Goal: Task Accomplishment & Management: Complete application form

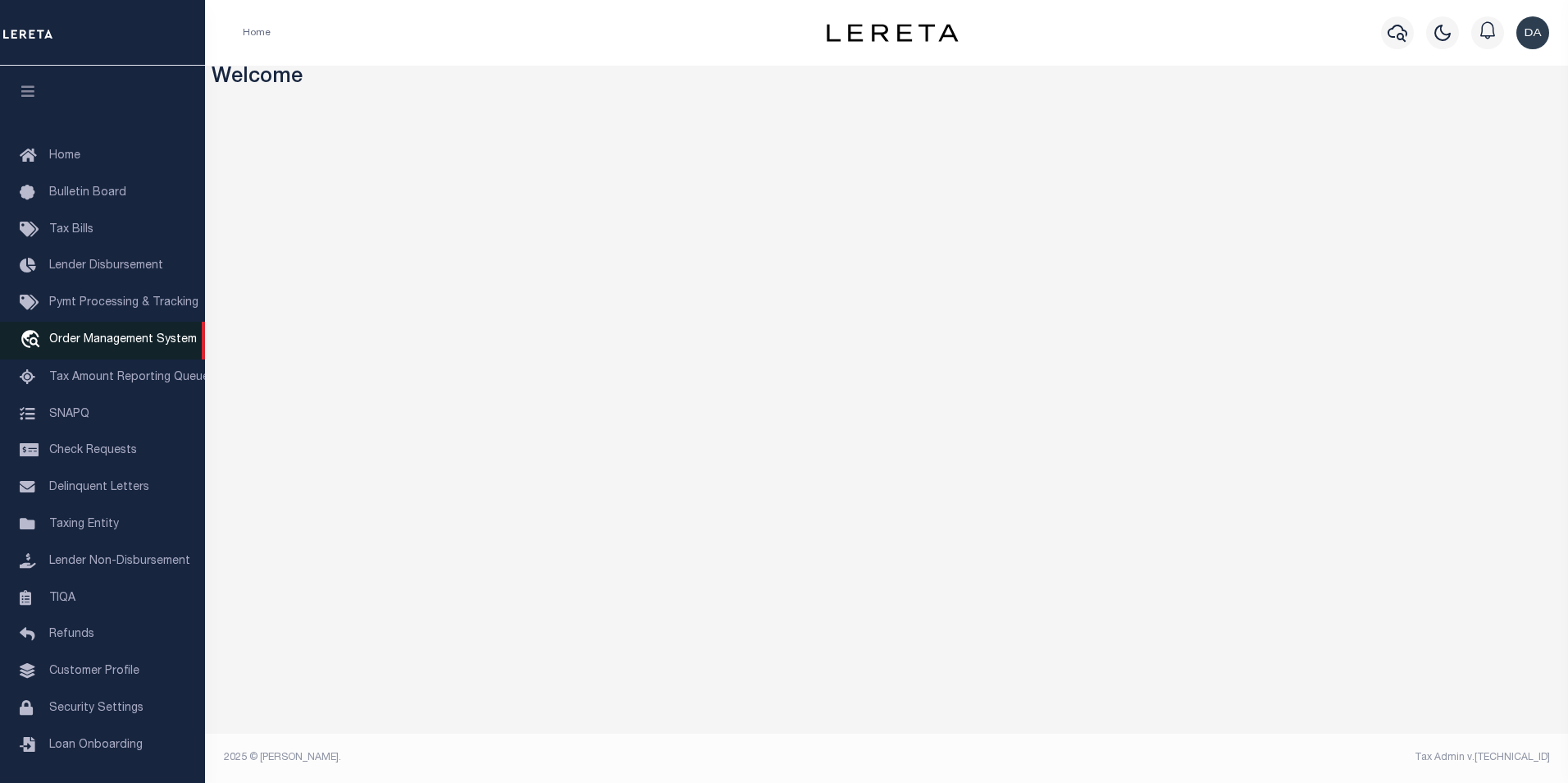
click at [137, 342] on span "Order Management System" at bounding box center [122, 340] width 147 height 12
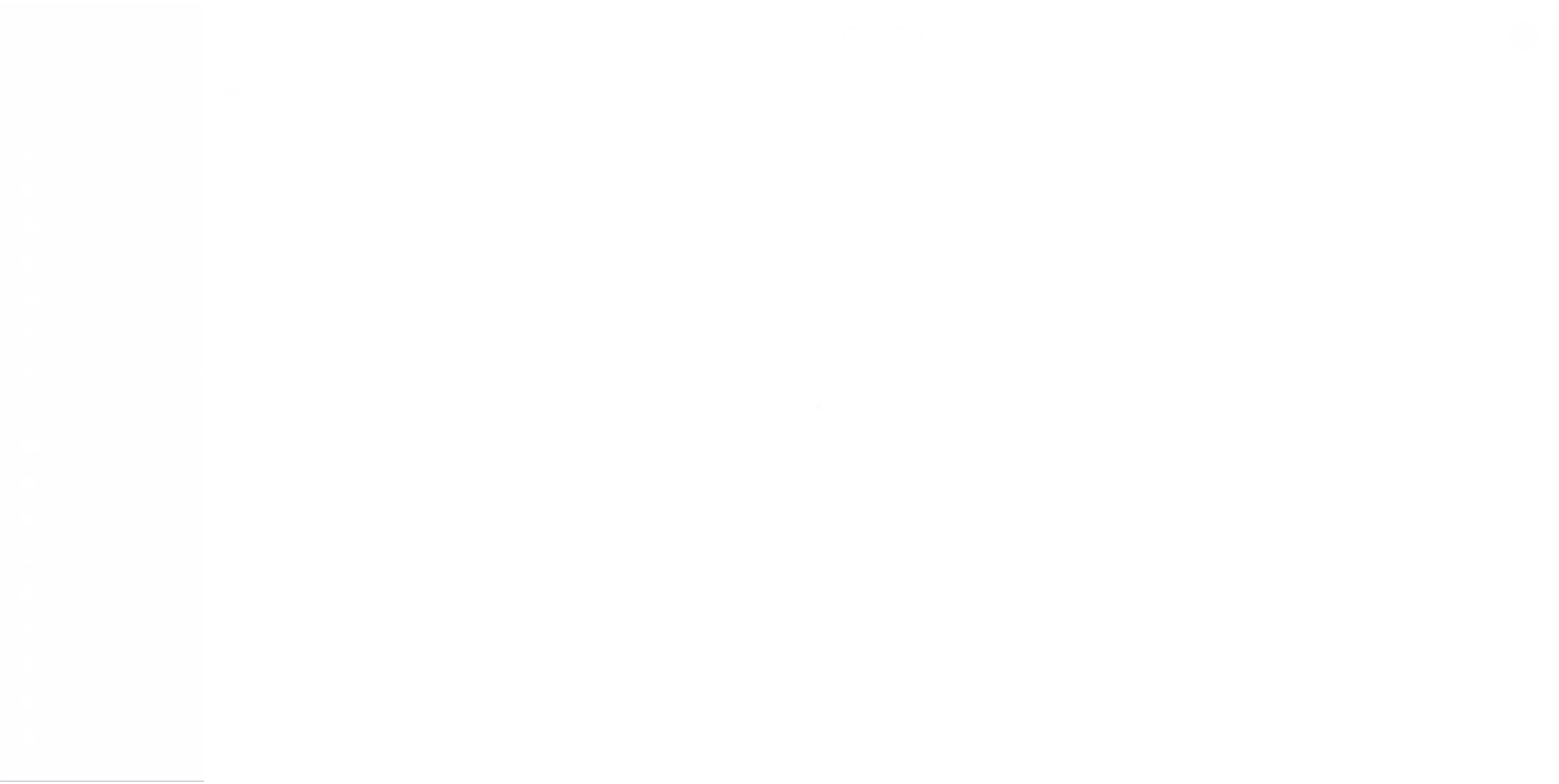
scroll to position [16, 0]
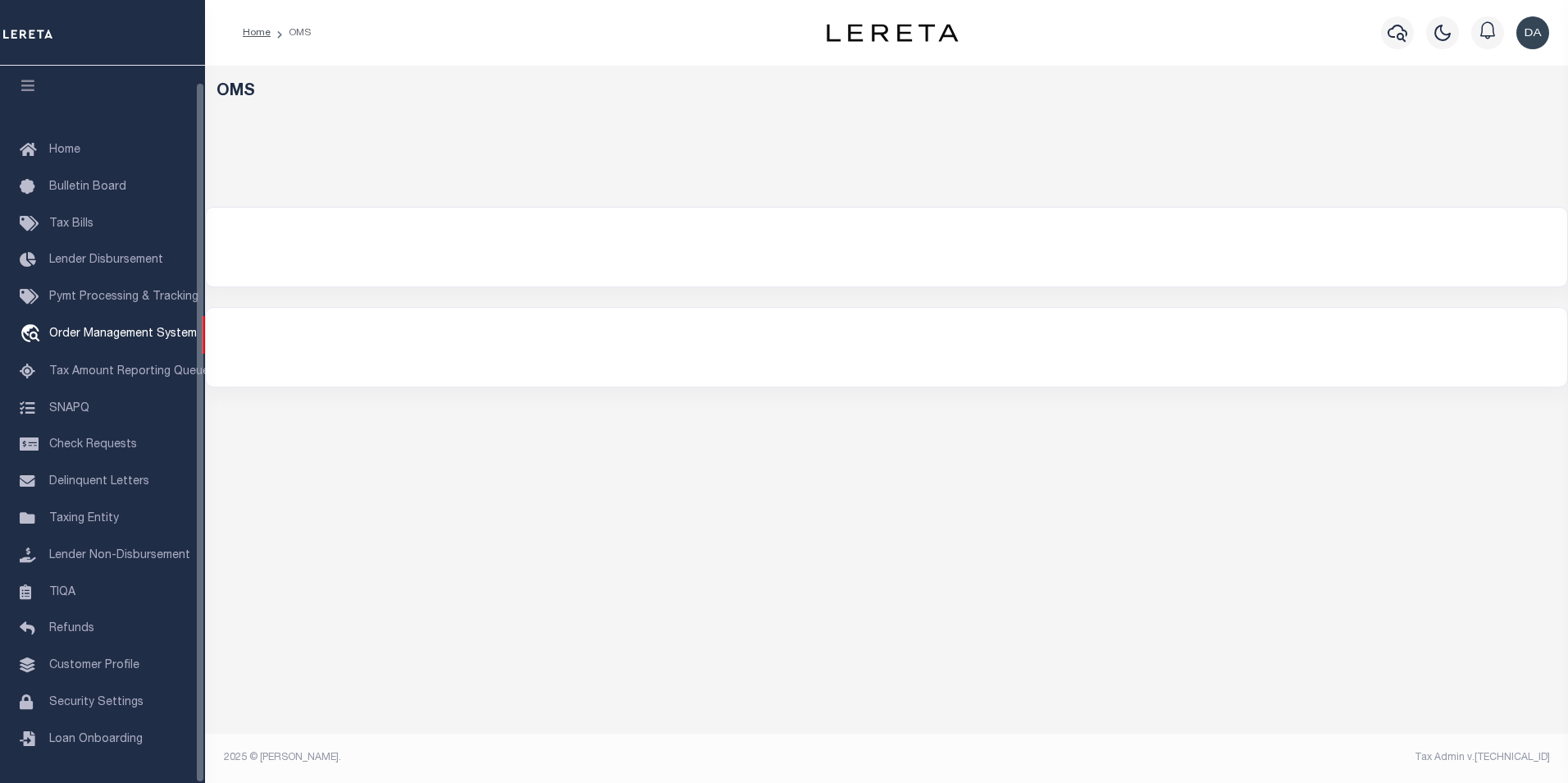
select select "200"
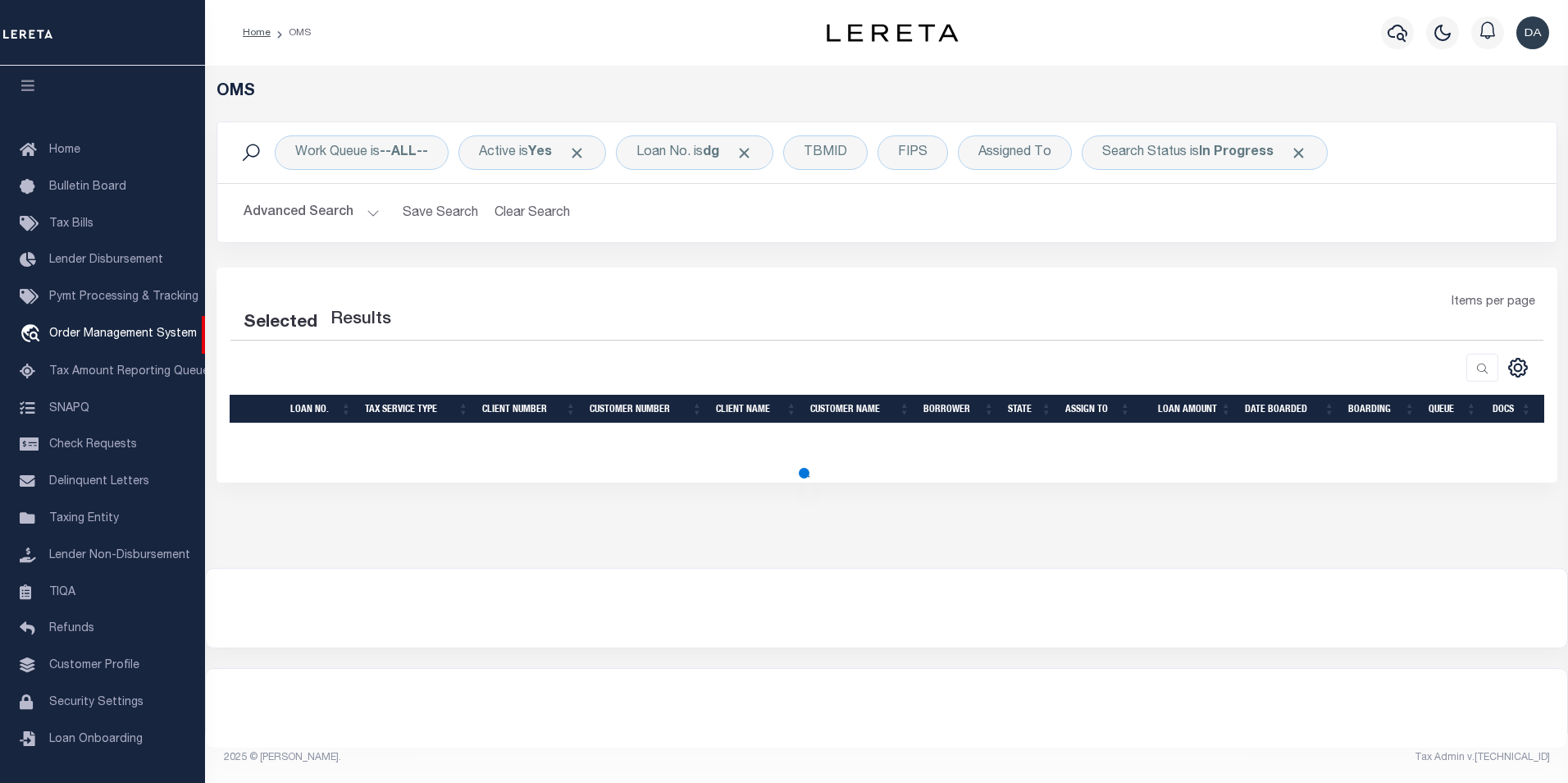
select select "200"
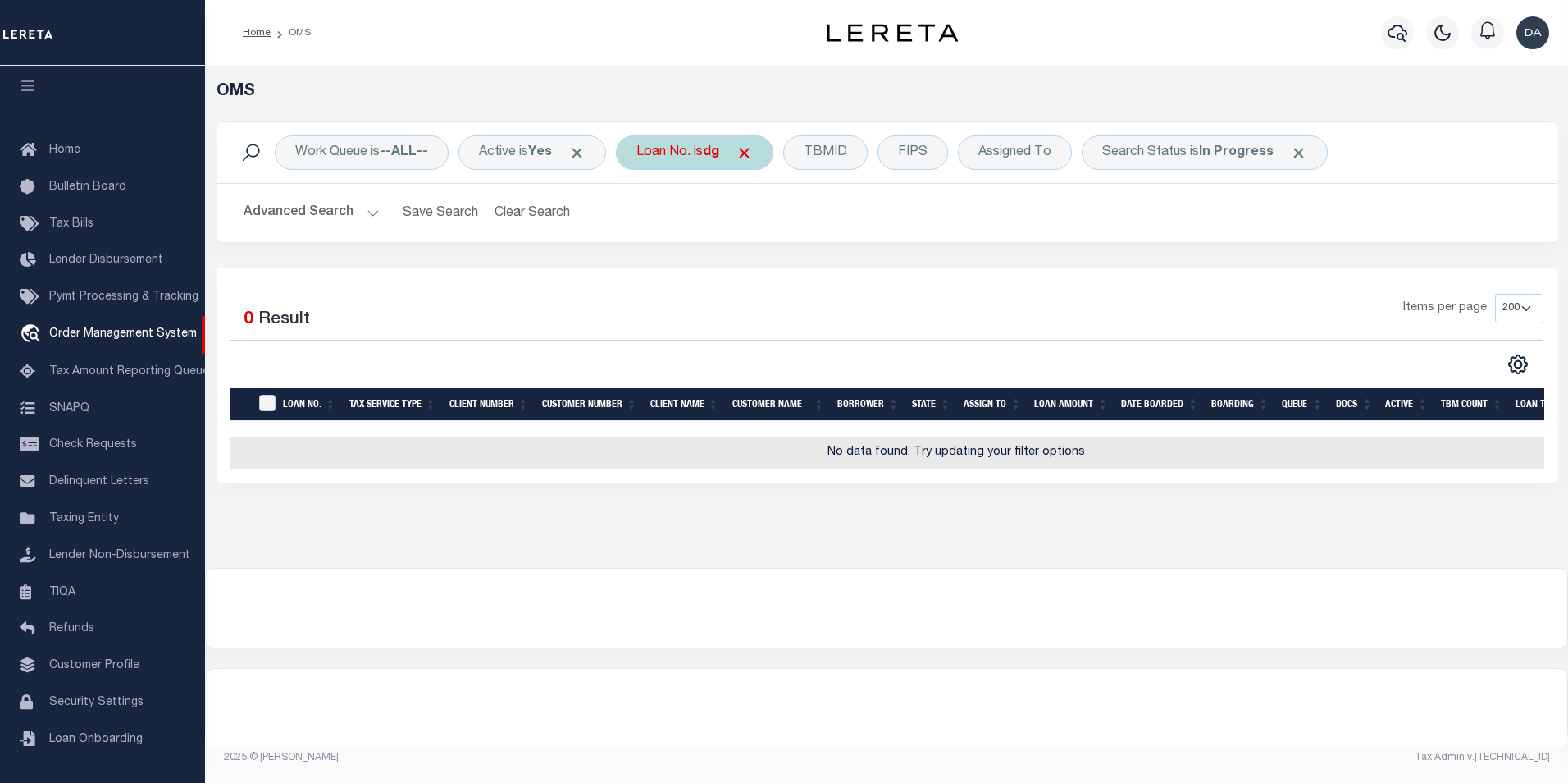
click at [670, 157] on div "Loan No. is dg" at bounding box center [695, 152] width 157 height 35
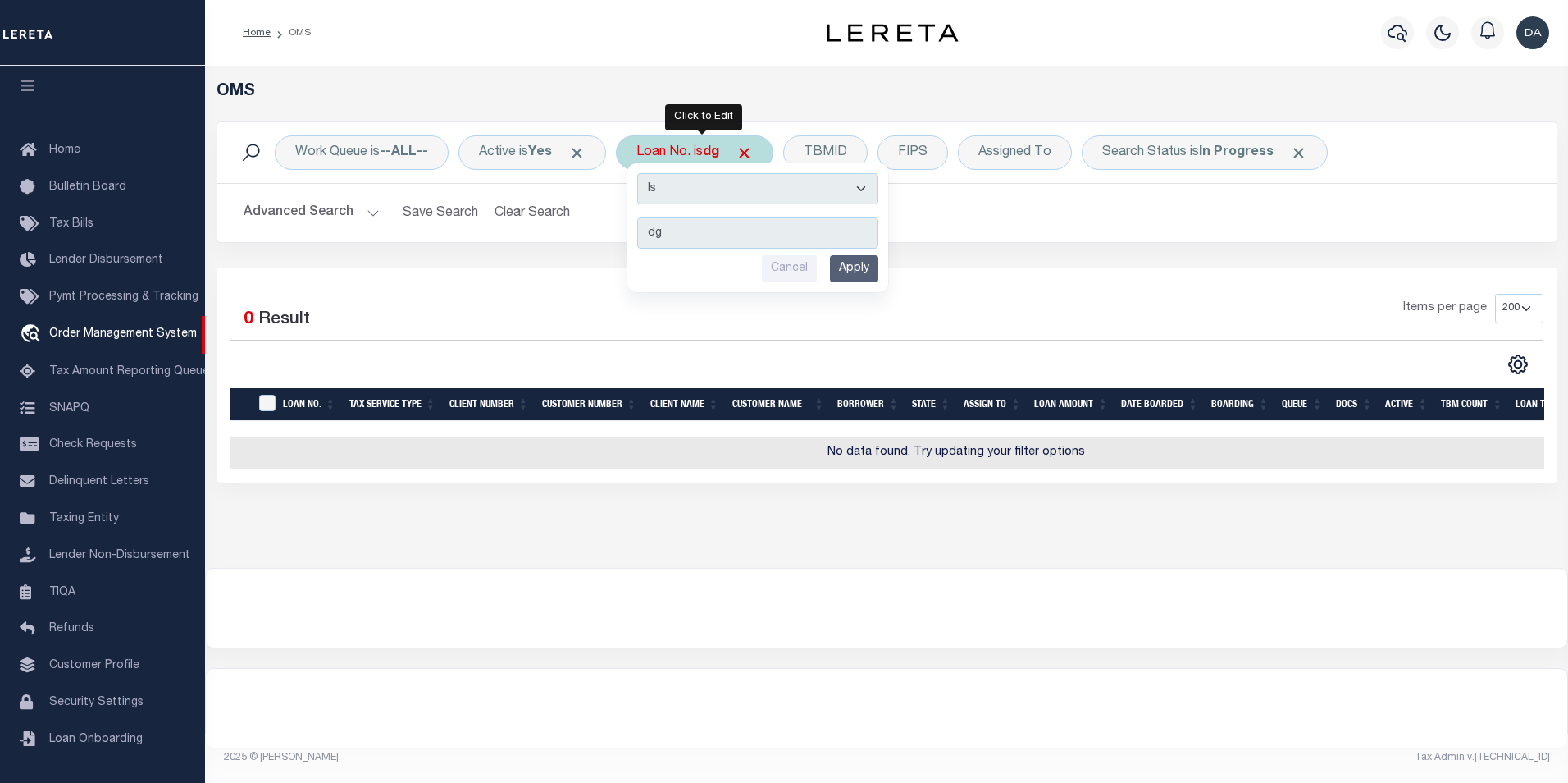
click at [663, 199] on select "Is Contains" at bounding box center [758, 188] width 241 height 31
select select "c"
click at [643, 173] on select "Is Contains" at bounding box center [758, 188] width 241 height 31
click at [858, 268] on input "Apply" at bounding box center [854, 268] width 49 height 27
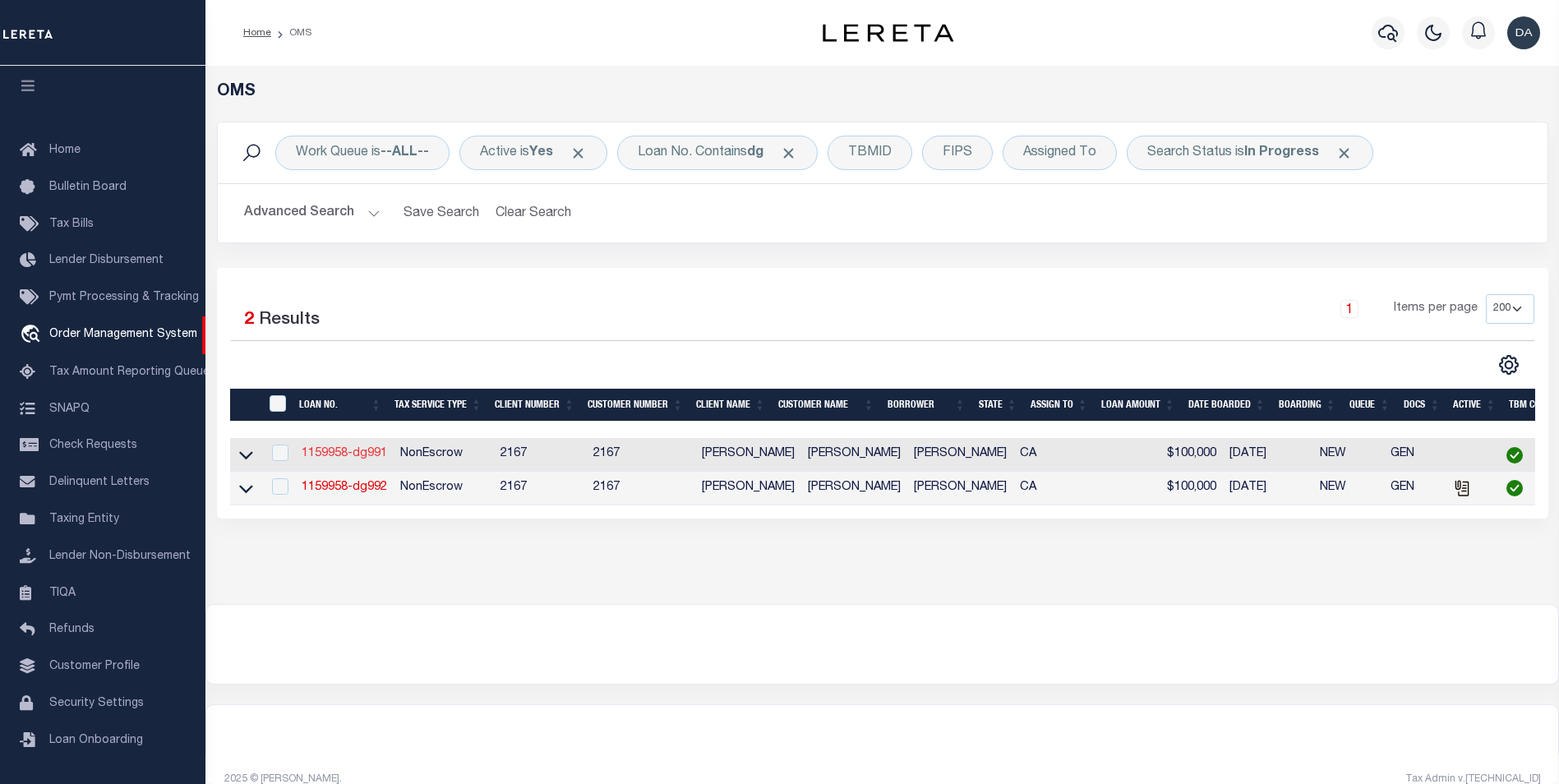
click at [329, 455] on link "1159958-dg991" at bounding box center [344, 454] width 86 height 12
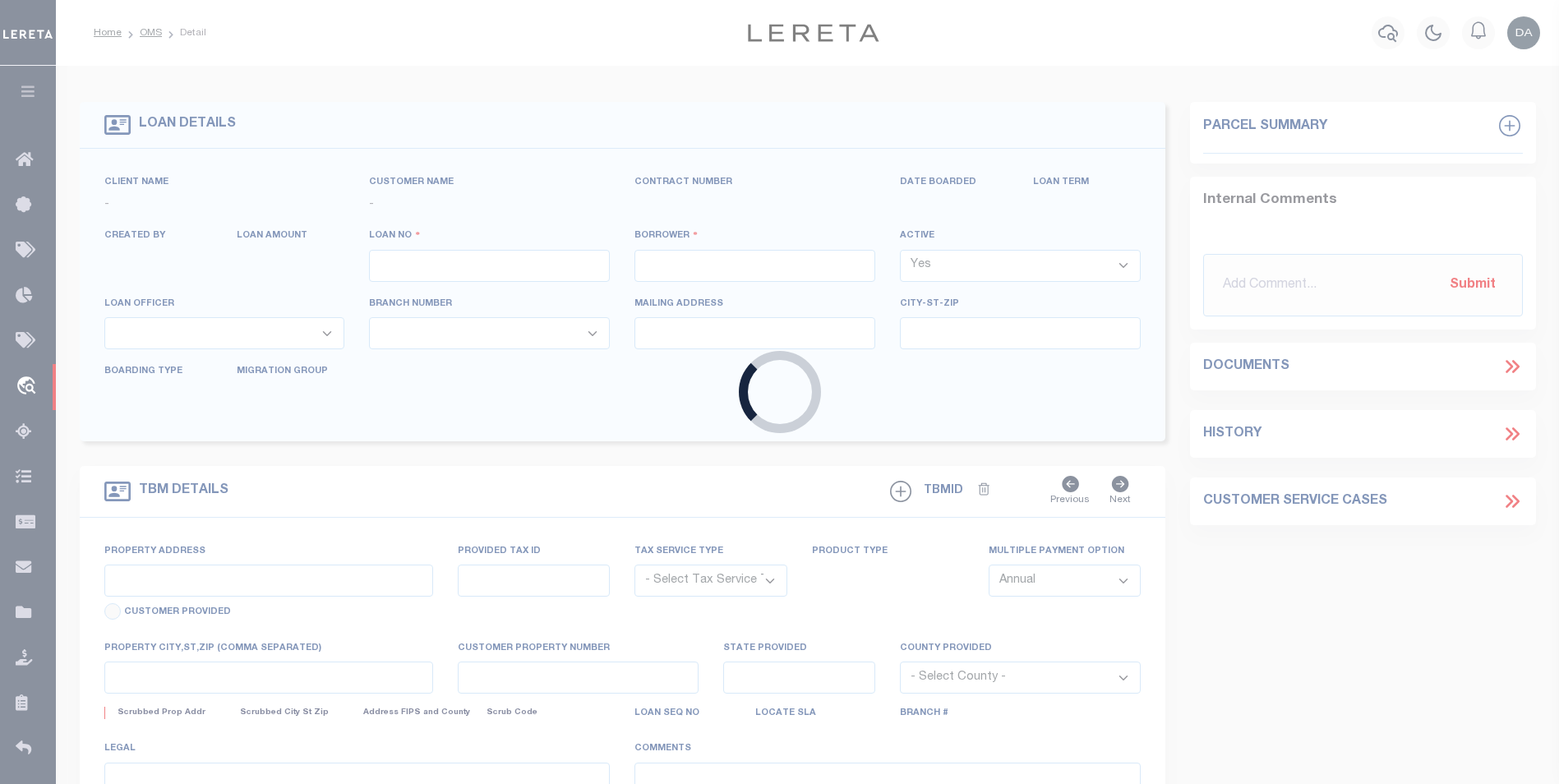
type input "1159958-dg991"
type input "[PERSON_NAME]"
select select
type input "91007"
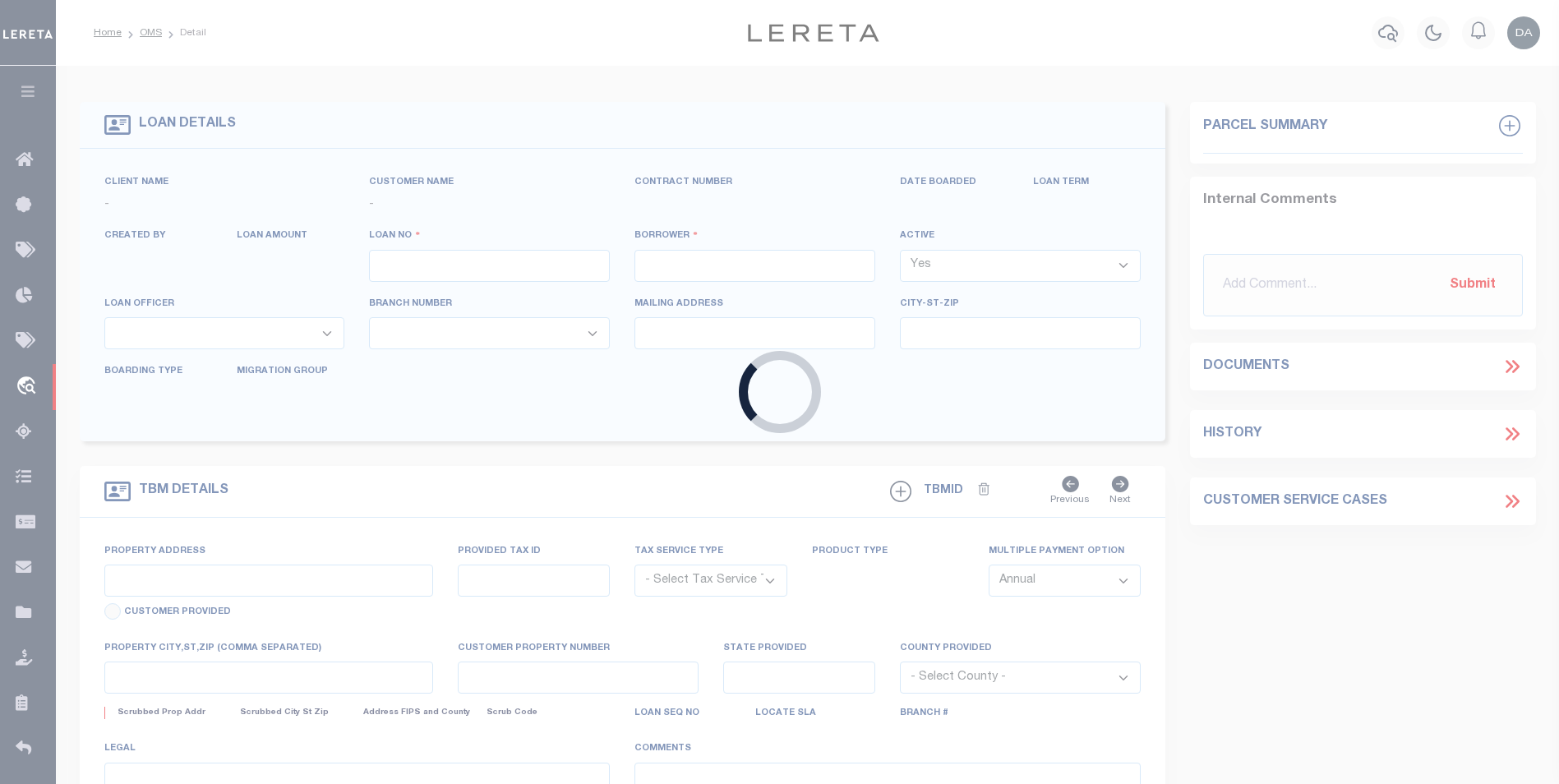
type input "[DATE]"
select select "10"
select select "NonEscrow"
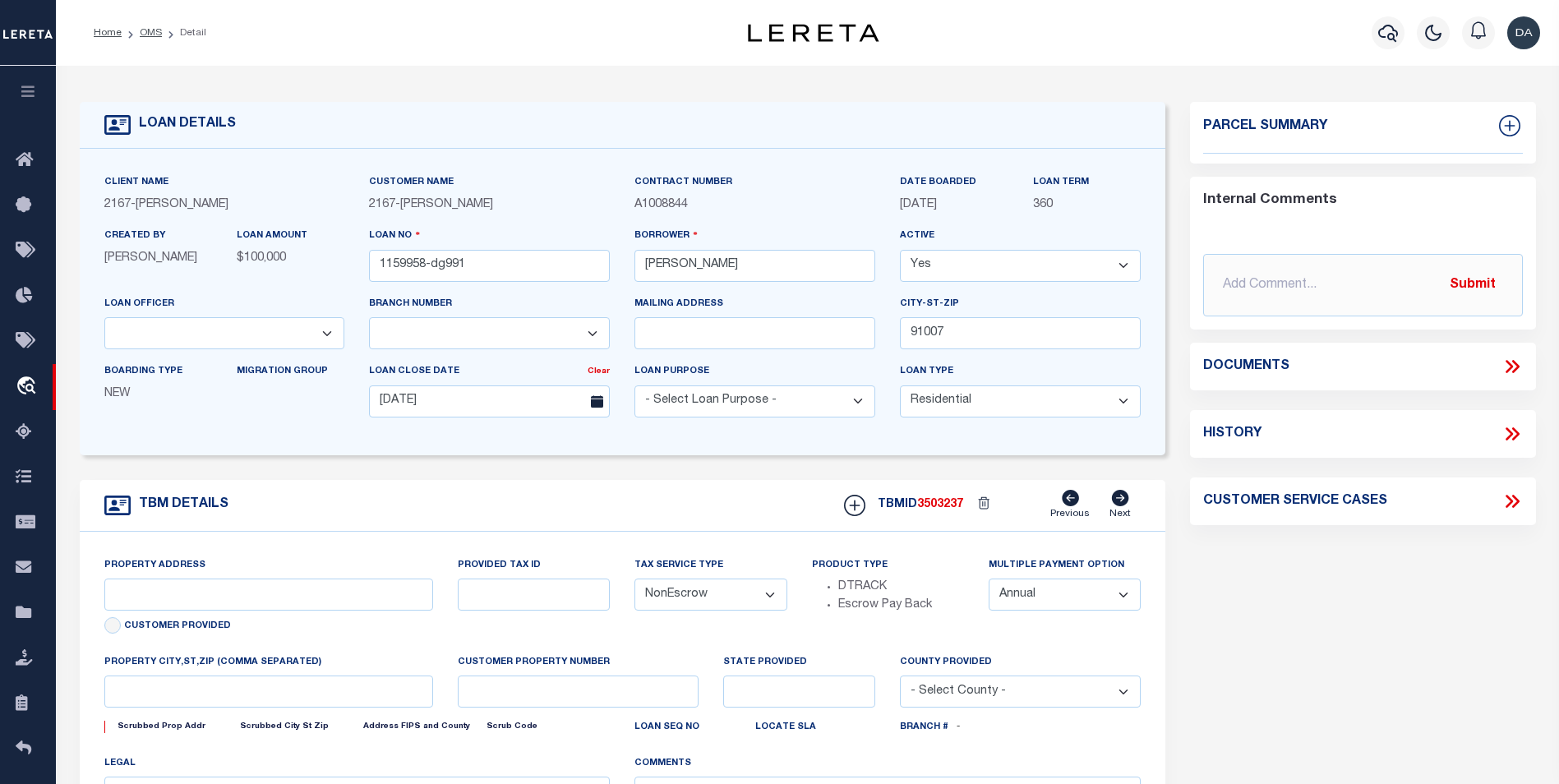
type input "[STREET_ADDRESS]"
select select
type input "ARCADIA CA 91007"
type input "CA"
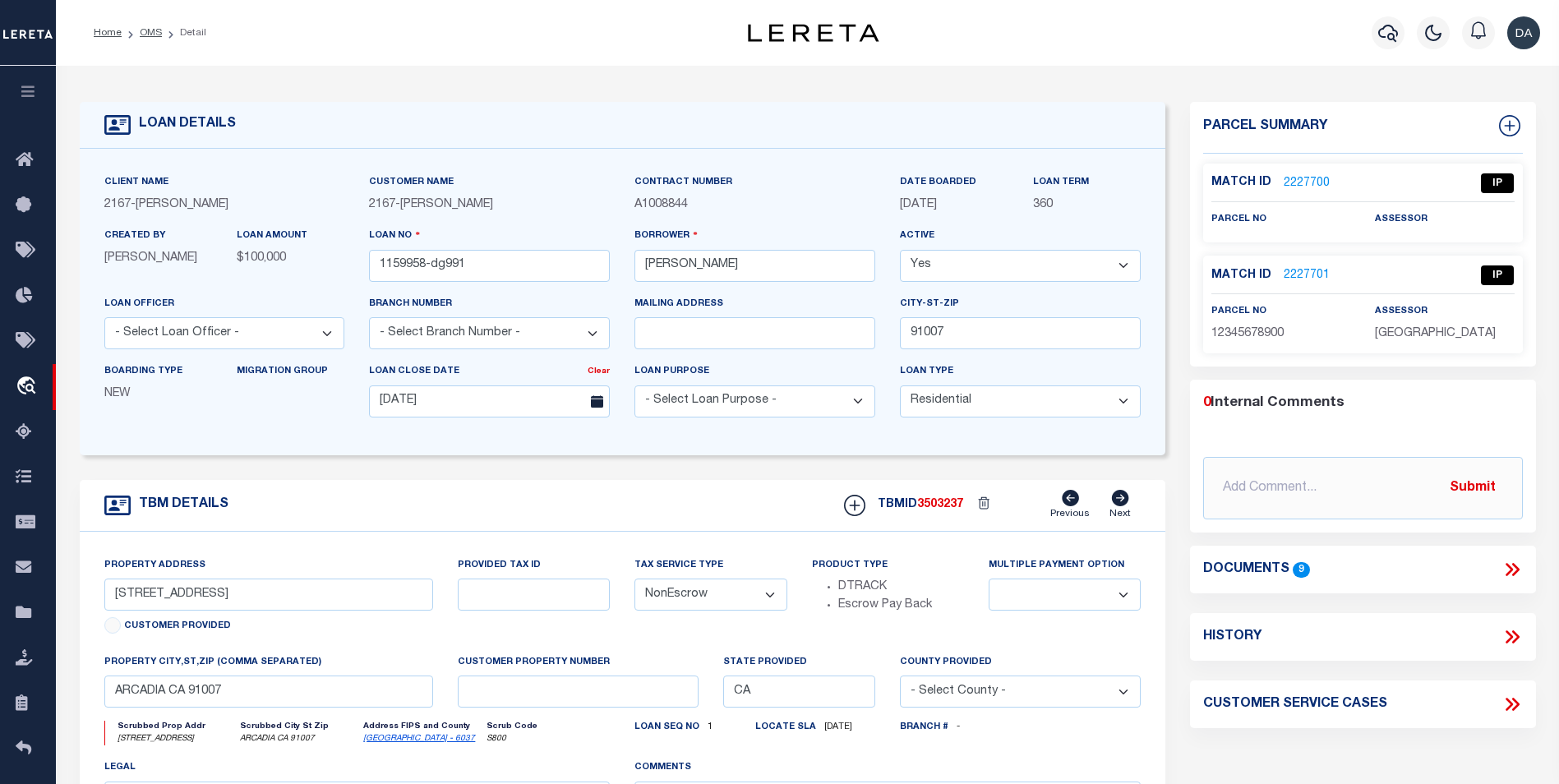
click at [1508, 561] on icon at bounding box center [1512, 569] width 21 height 21
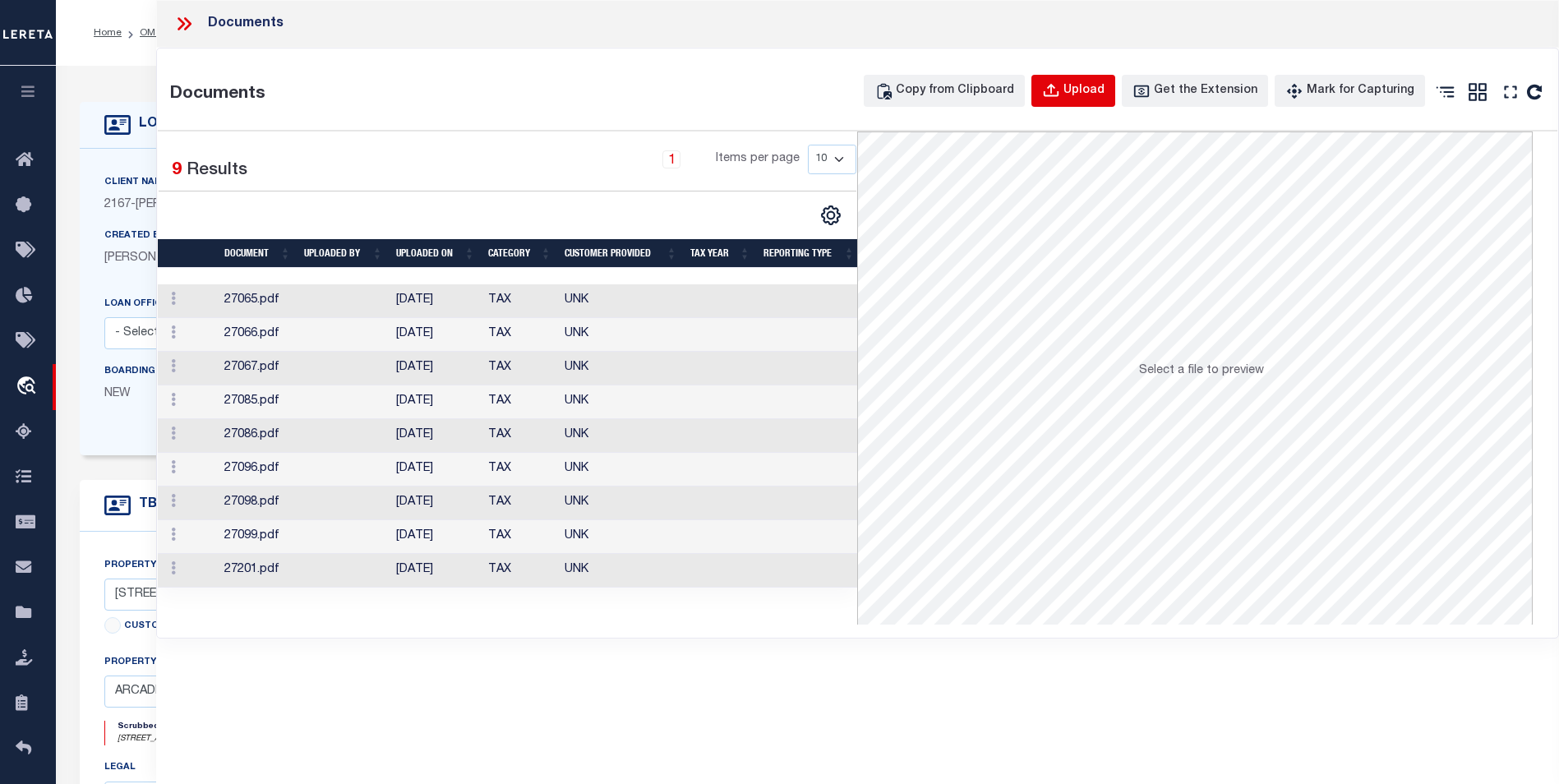
click at [1060, 92] on icon "button" at bounding box center [1051, 91] width 18 height 18
select select
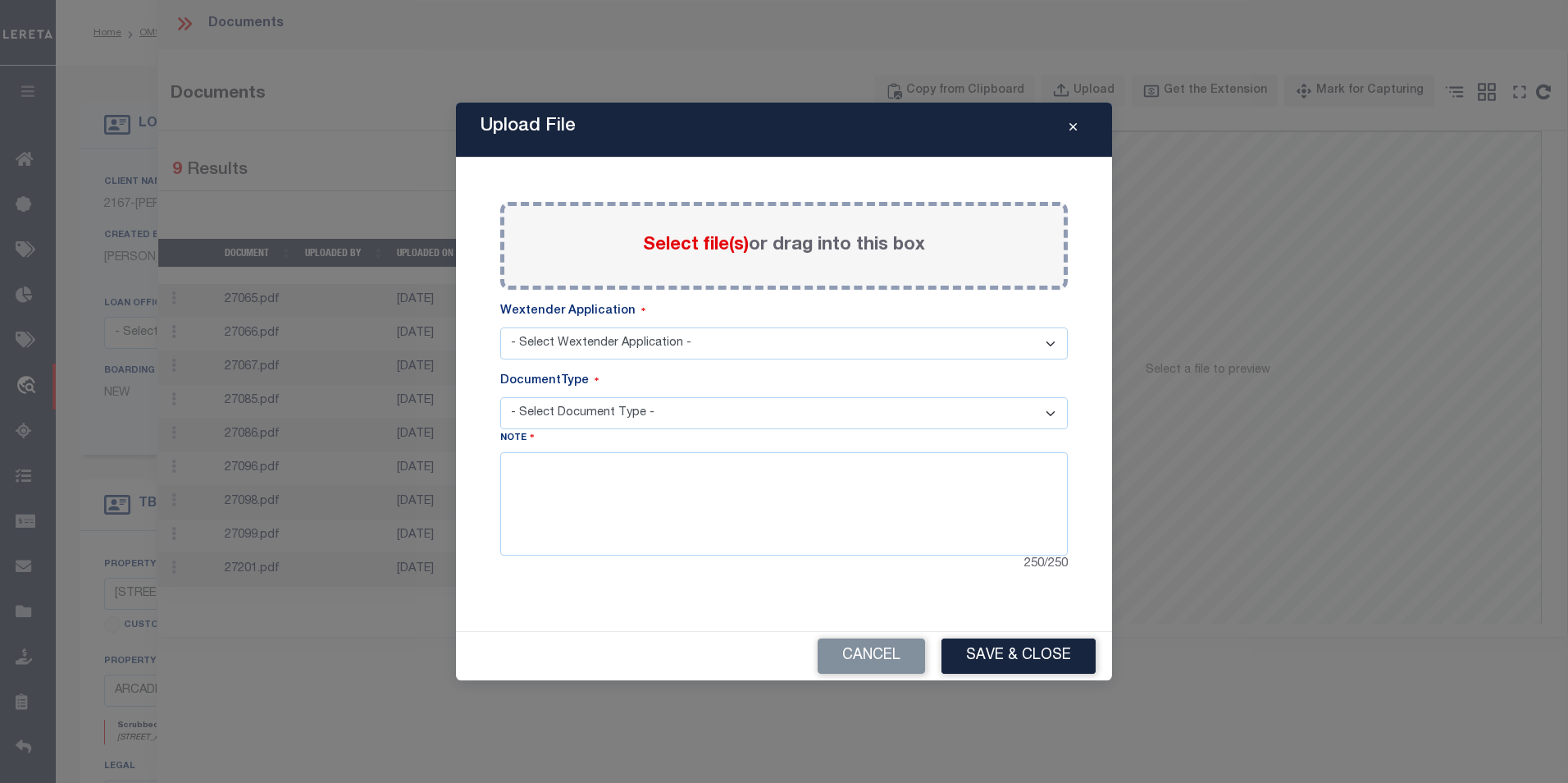
click at [663, 341] on select "- Select Wextender Application - Services Borrower Correspondence" at bounding box center [784, 344] width 567 height 32
select select "6"
click at [500, 328] on select "- Select Wextender Application - Services Borrower Correspondence" at bounding box center [784, 344] width 567 height 32
click at [592, 421] on select "- Select Document Type - Tax Service Documents" at bounding box center [784, 413] width 567 height 32
select select "TAX"
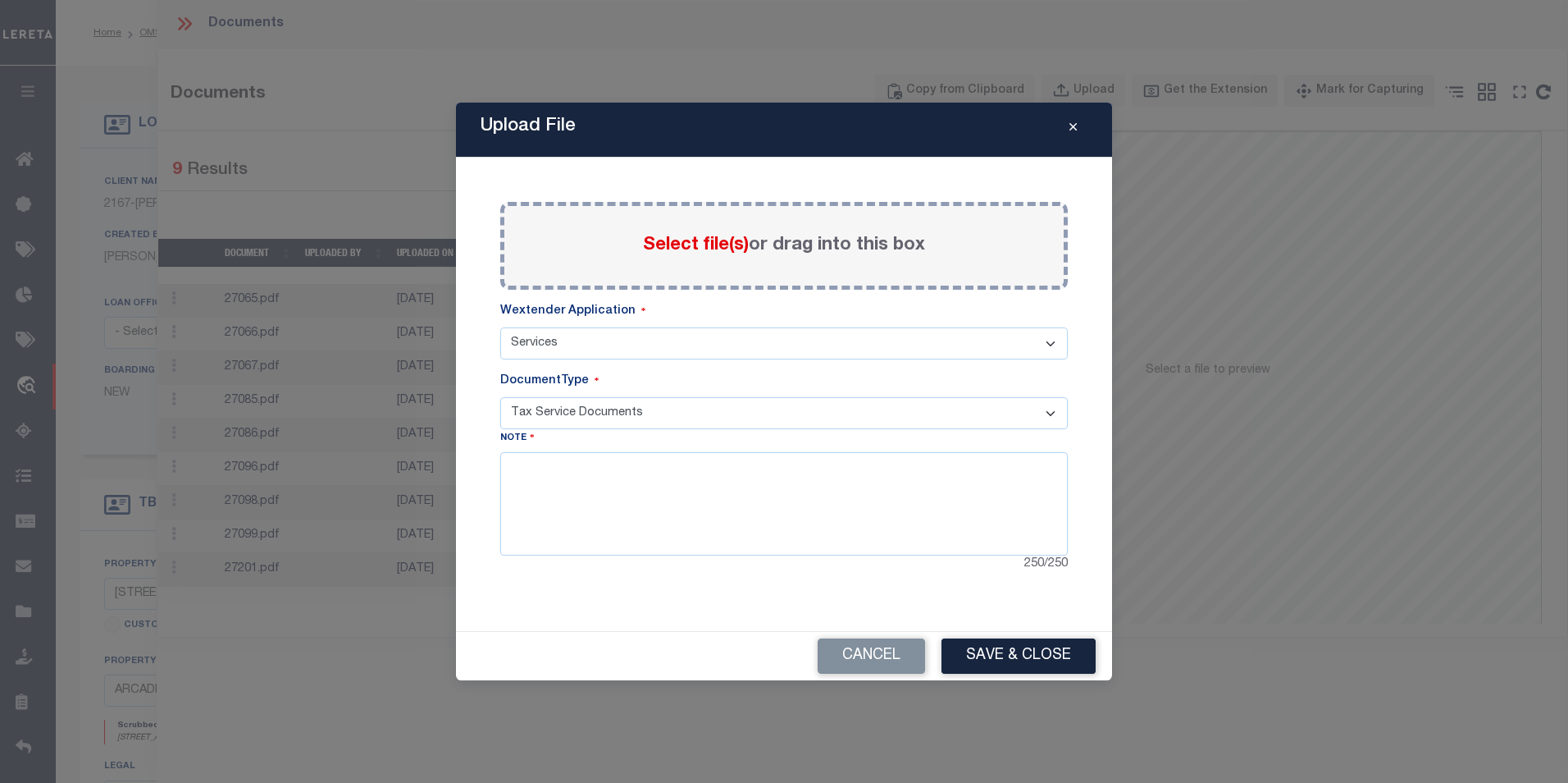
click at [500, 397] on select "- Select Document Type - Tax Service Documents" at bounding box center [784, 413] width 567 height 32
click at [681, 242] on span "Select file(s)" at bounding box center [696, 245] width 106 height 18
click at [0, 0] on input "Select file(s) or drag into this box" at bounding box center [0, 0] width 0 height 0
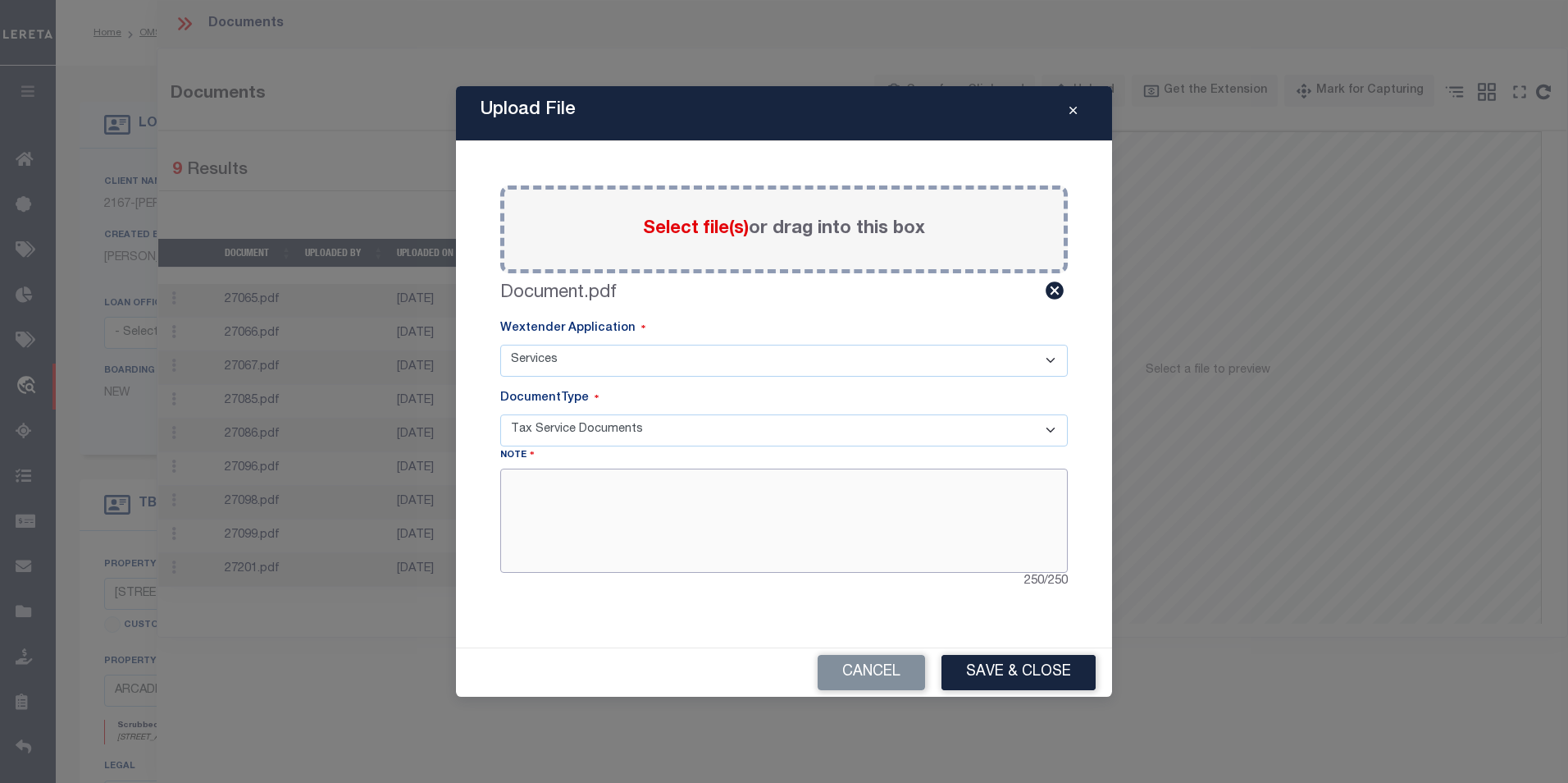
click at [666, 520] on textarea at bounding box center [784, 520] width 567 height 104
type textarea "aaa"
click at [1053, 676] on button "Save & Close" at bounding box center [1018, 671] width 154 height 35
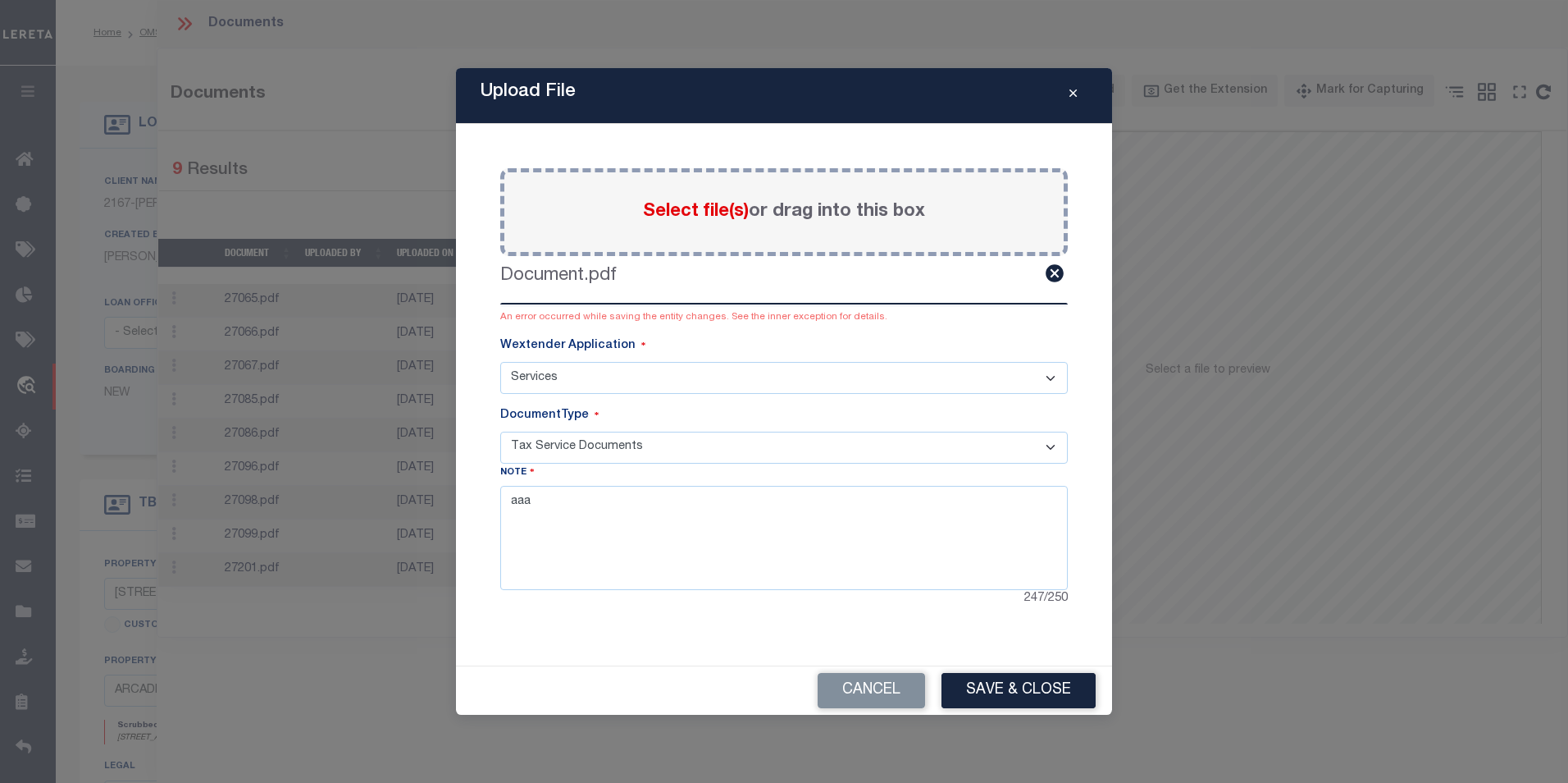
click at [592, 677] on div "Cancel Save & Close" at bounding box center [784, 690] width 656 height 49
click at [896, 695] on button "Cancel" at bounding box center [871, 689] width 108 height 35
